Goal: Navigation & Orientation: Find specific page/section

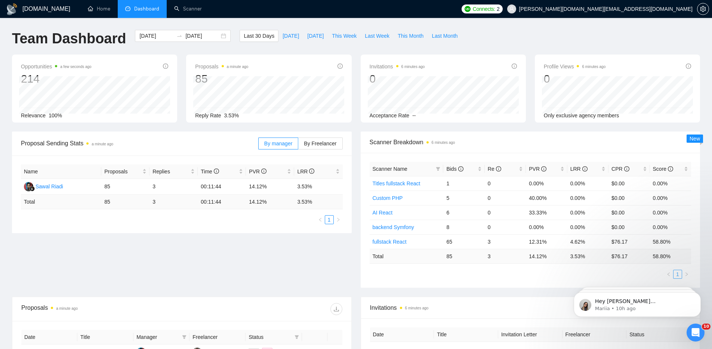
click at [679, 274] on link "1" at bounding box center [677, 274] width 8 height 8
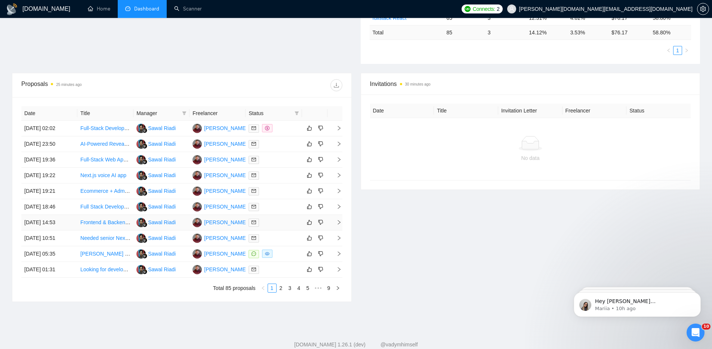
scroll to position [243, 0]
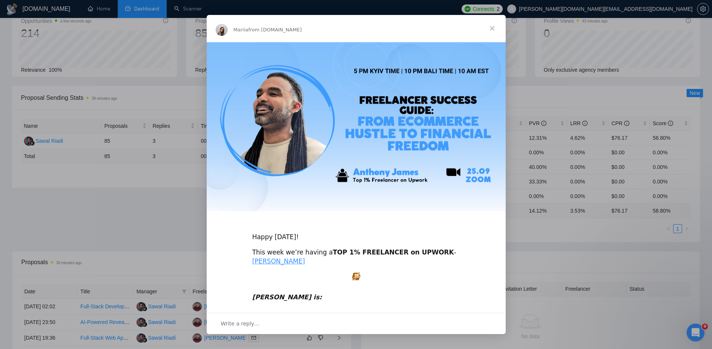
click at [492, 28] on span "Close" at bounding box center [492, 28] width 27 height 27
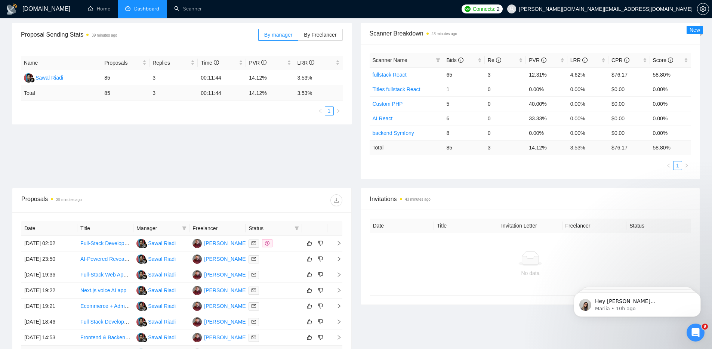
scroll to position [173, 0]
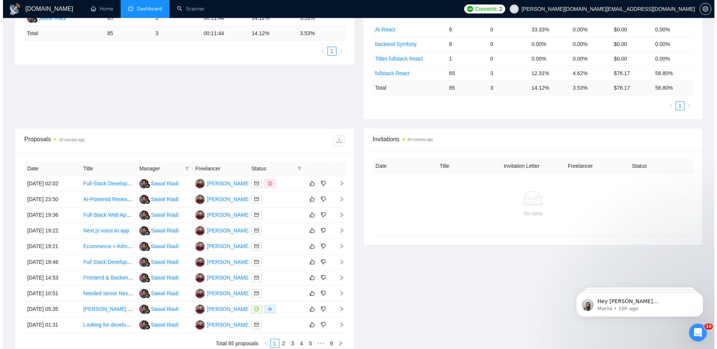
scroll to position [216, 0]
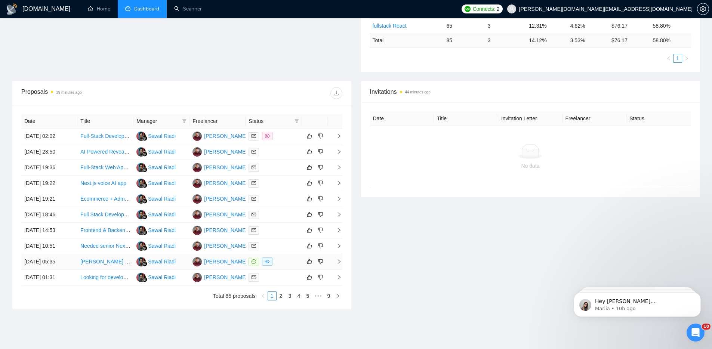
click at [294, 263] on div at bounding box center [273, 261] width 50 height 9
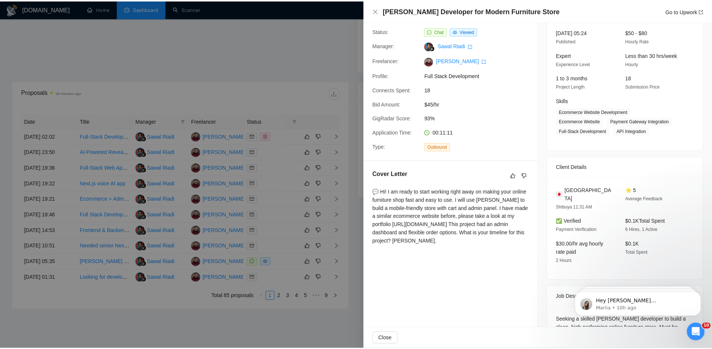
scroll to position [0, 0]
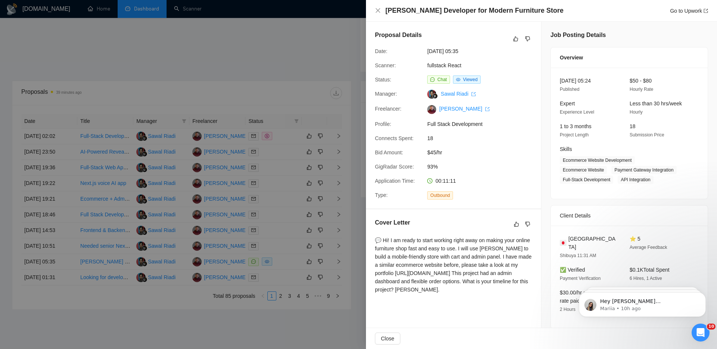
click at [322, 37] on div at bounding box center [358, 174] width 717 height 349
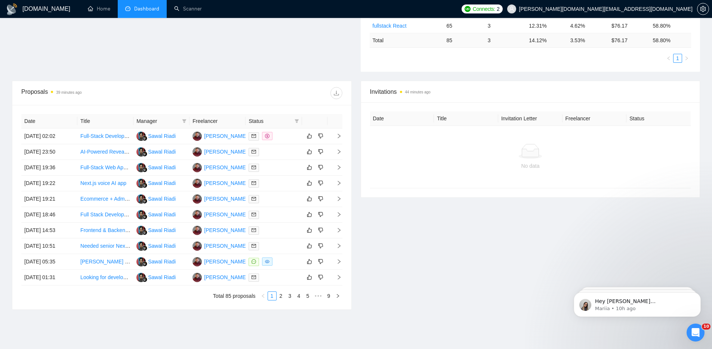
click at [518, 256] on div "Invitations 44 minutes ago Date Title Invitation Letter Freelancer Status No da…" at bounding box center [530, 195] width 349 height 229
